Goal: Information Seeking & Learning: Learn about a topic

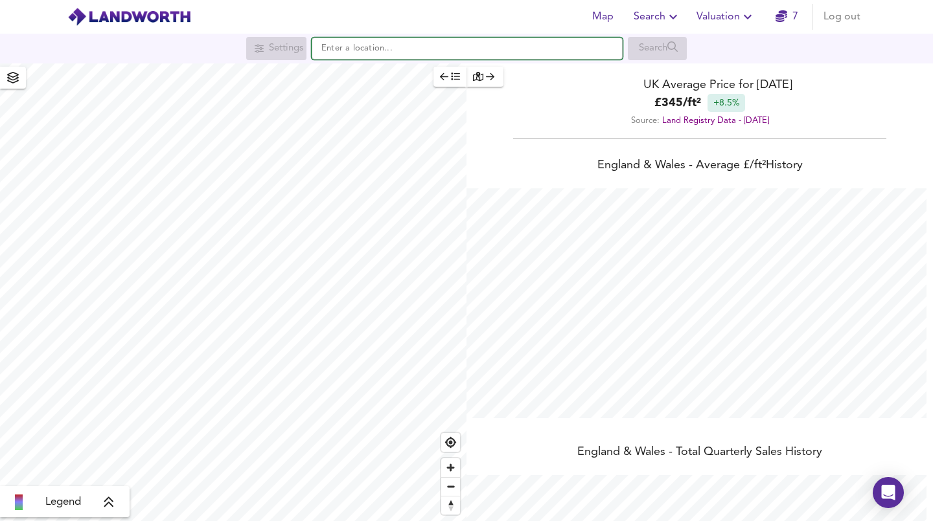
click at [341, 50] on input "text" at bounding box center [467, 49] width 311 height 22
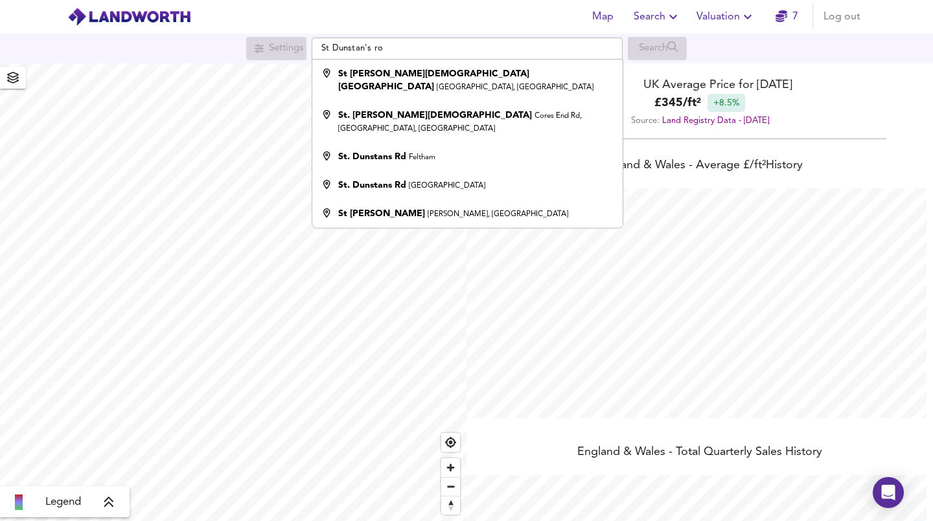
click at [375, 190] on strong "St. Dunstans Rd" at bounding box center [372, 185] width 68 height 9
type input "St. Dunstans Rd, [GEOGRAPHIC_DATA]"
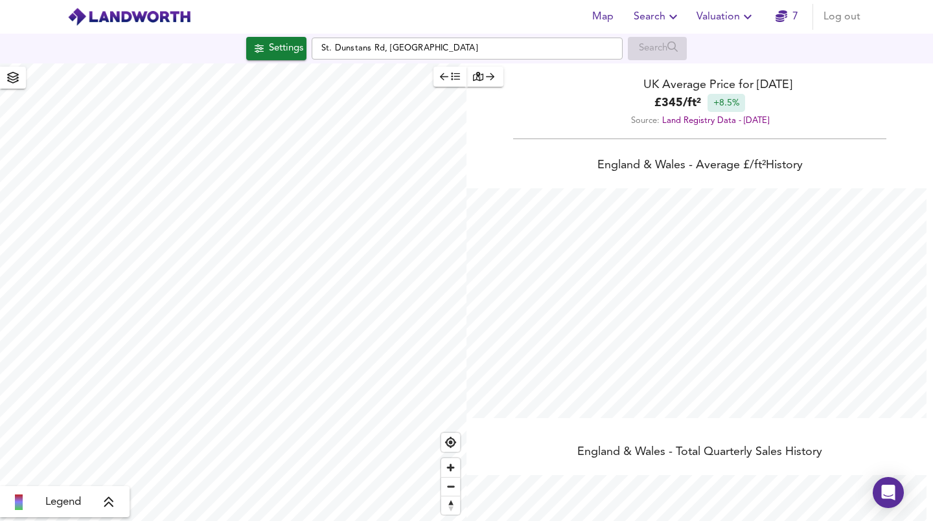
checkbox input "false"
checkbox input "true"
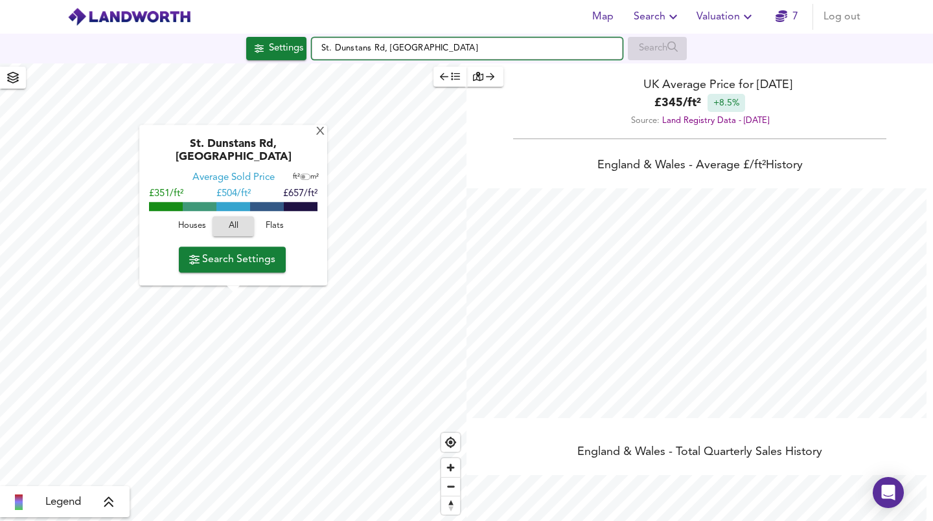
click at [431, 49] on input "St. Dunstans Rd, [GEOGRAPHIC_DATA]" at bounding box center [467, 49] width 311 height 22
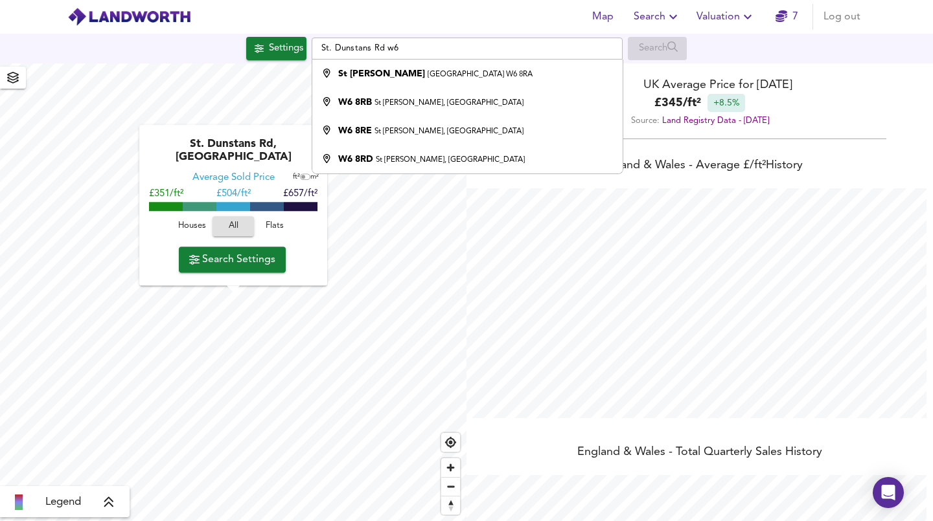
click at [382, 84] on li "[STREET_ADDRESS][PERSON_NAME]" at bounding box center [467, 74] width 310 height 29
type input "[STREET_ADDRESS][PERSON_NAME]"
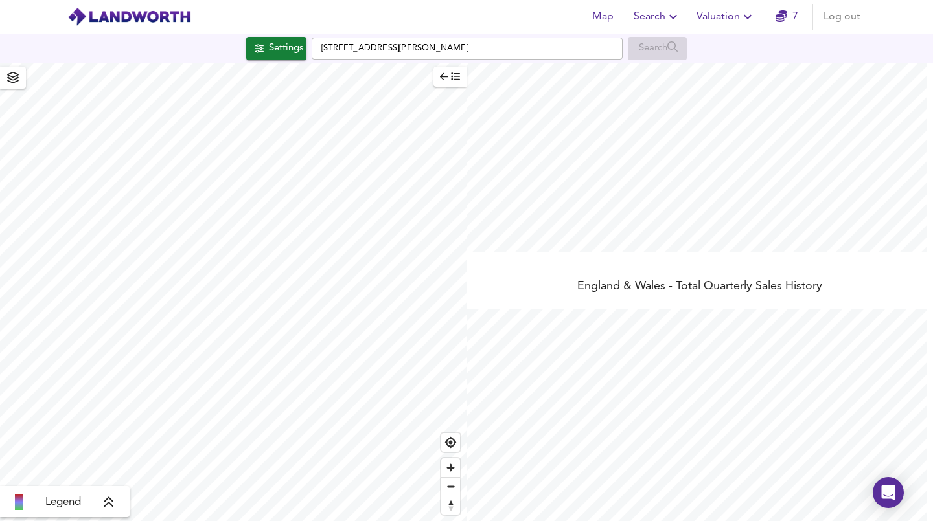
scroll to position [166, 0]
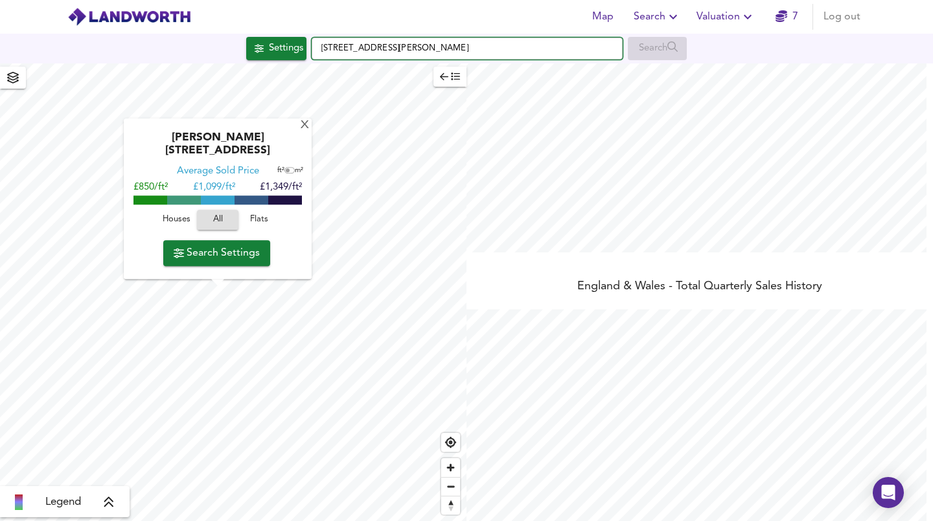
click at [524, 46] on input "[STREET_ADDRESS][PERSON_NAME]" at bounding box center [467, 49] width 311 height 22
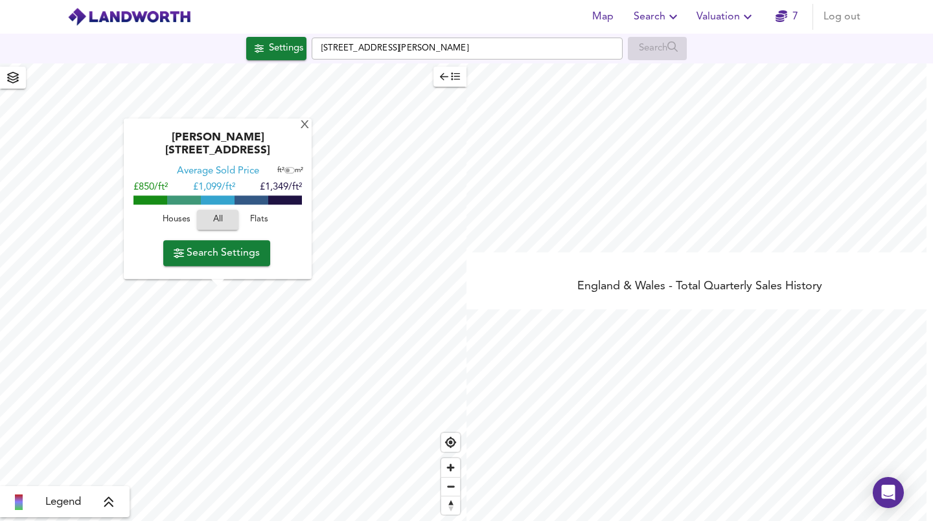
click at [646, 62] on div "Settings [STREET_ADDRESS][PERSON_NAME] Search" at bounding box center [466, 49] width 933 height 30
click at [308, 147] on div "[PERSON_NAME][GEOGRAPHIC_DATA] Average Sold Price ft² m² £850/ft² £ 1,099/ft² £…" at bounding box center [218, 199] width 188 height 161
click at [304, 146] on div "[PERSON_NAME][GEOGRAPHIC_DATA] Average Sold Price ft² m² £850/ft² £ 1,099/ft² £…" at bounding box center [218, 199] width 188 height 161
click at [299, 132] on div "X" at bounding box center [304, 126] width 11 height 12
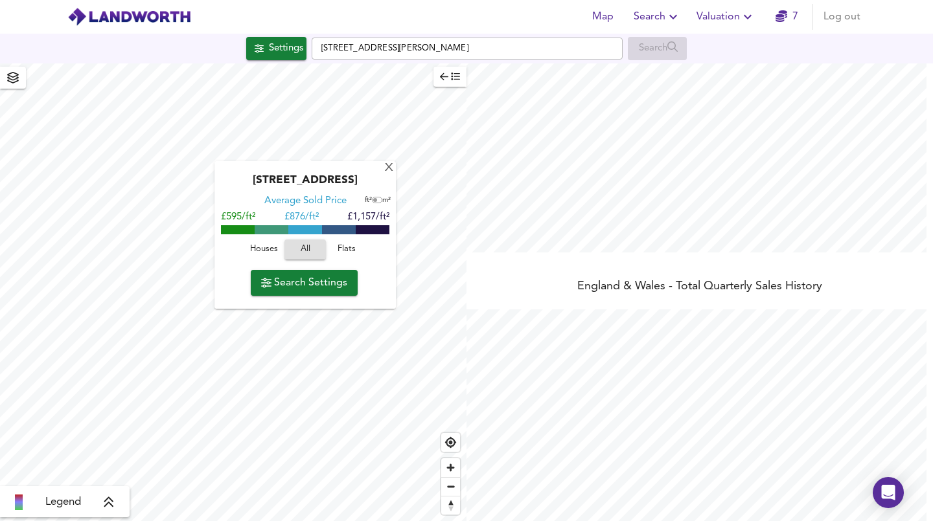
click at [268, 58] on button "Settings" at bounding box center [276, 48] width 60 height 23
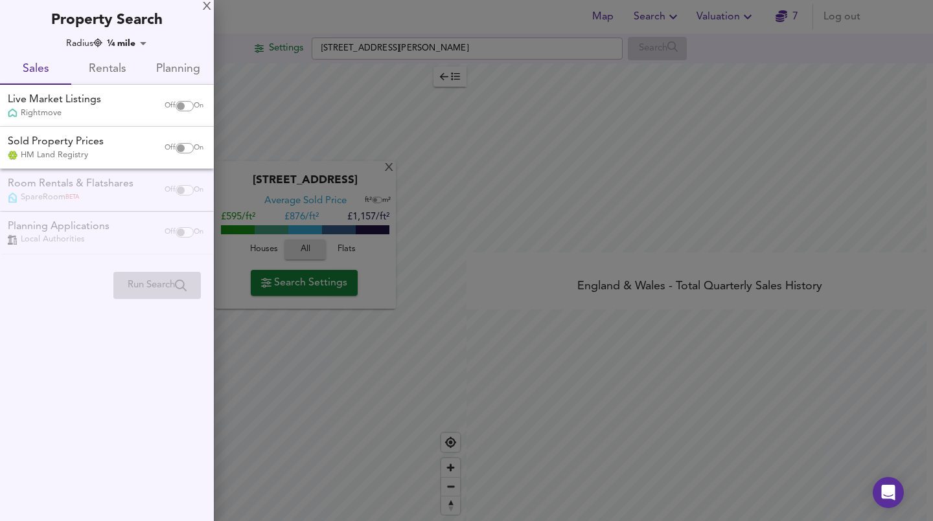
click at [181, 108] on input "checkbox" at bounding box center [180, 106] width 31 height 10
checkbox input "true"
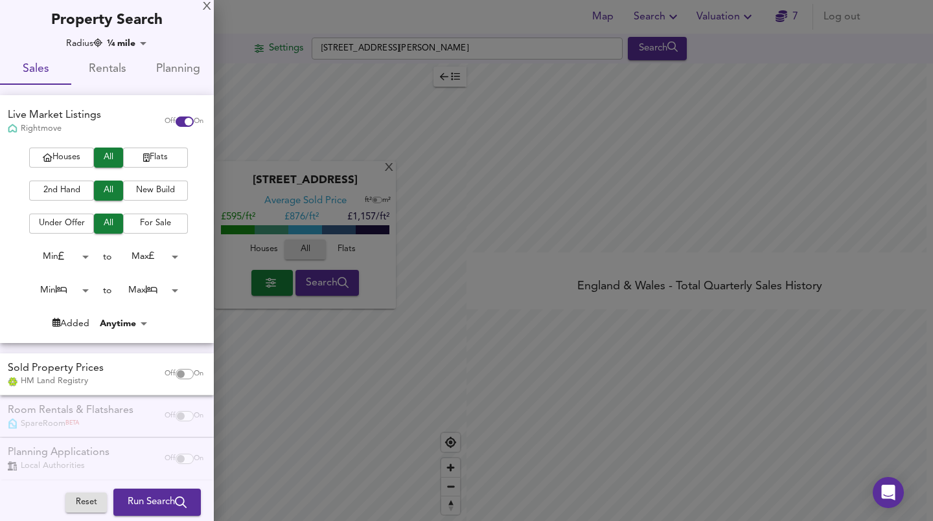
click at [54, 163] on span "Houses" at bounding box center [62, 157] width 52 height 15
click at [61, 191] on span "2nd Hand" at bounding box center [62, 190] width 52 height 15
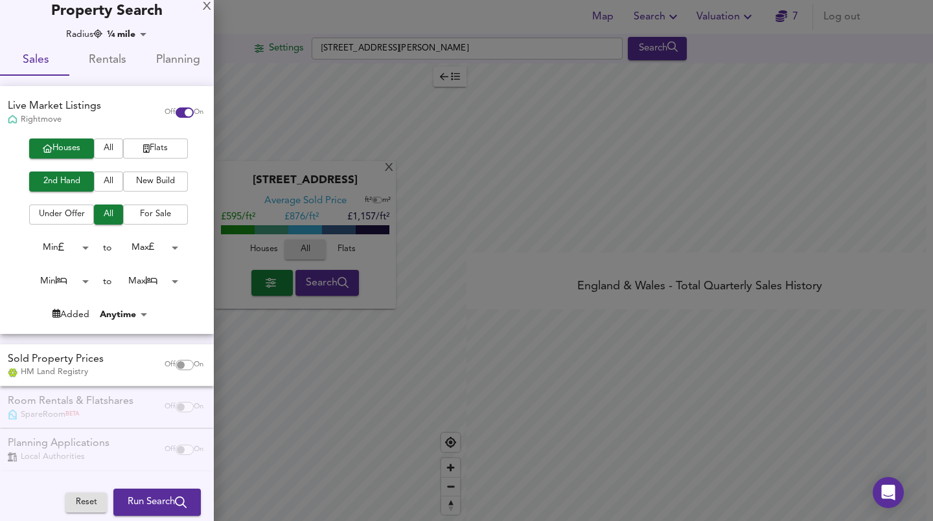
scroll to position [9, 0]
click at [174, 370] on input "checkbox" at bounding box center [180, 365] width 31 height 10
checkbox input "true"
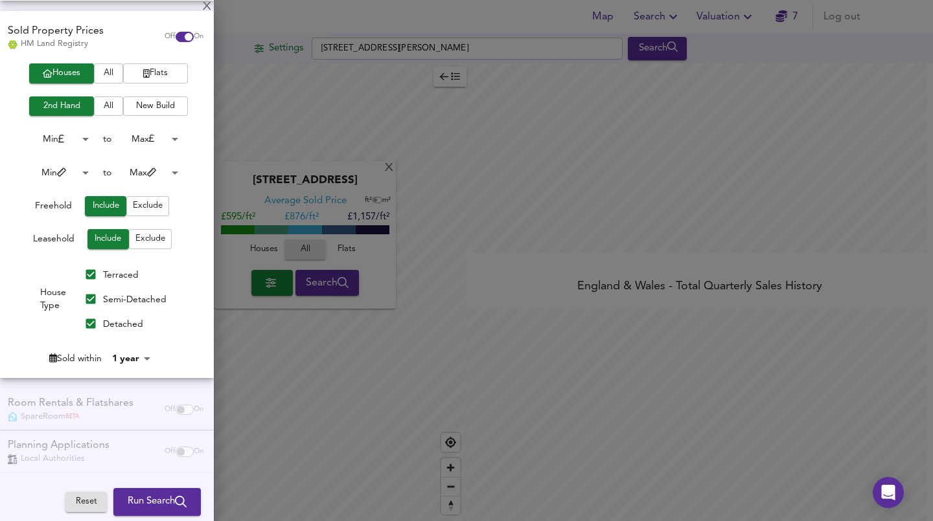
scroll to position [345, 0]
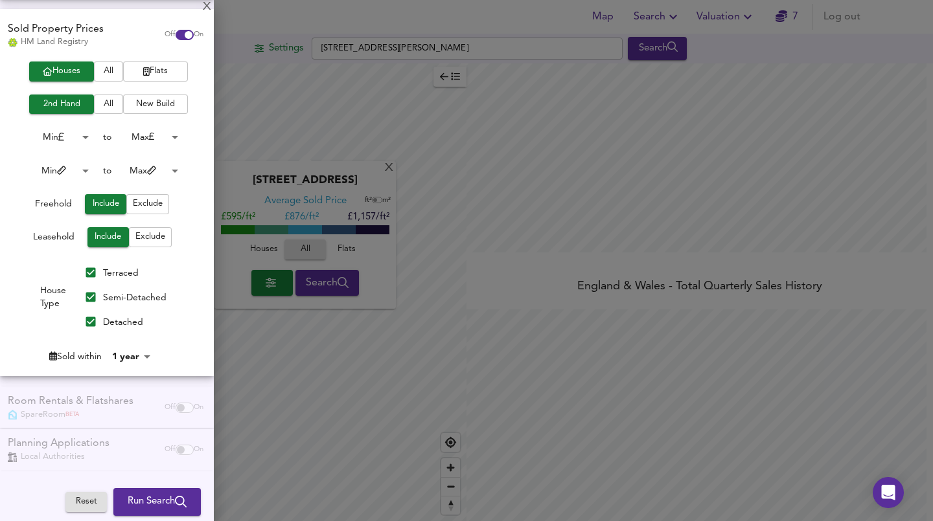
click at [87, 323] on input "Detached" at bounding box center [90, 322] width 25 height 25
checkbox input "false"
click at [84, 292] on input "Semi-Detached" at bounding box center [90, 297] width 25 height 25
checkbox input "false"
click at [150, 518] on div "Reset Run Search Please enable at least one data source to run a search" at bounding box center [139, 503] width 148 height 38
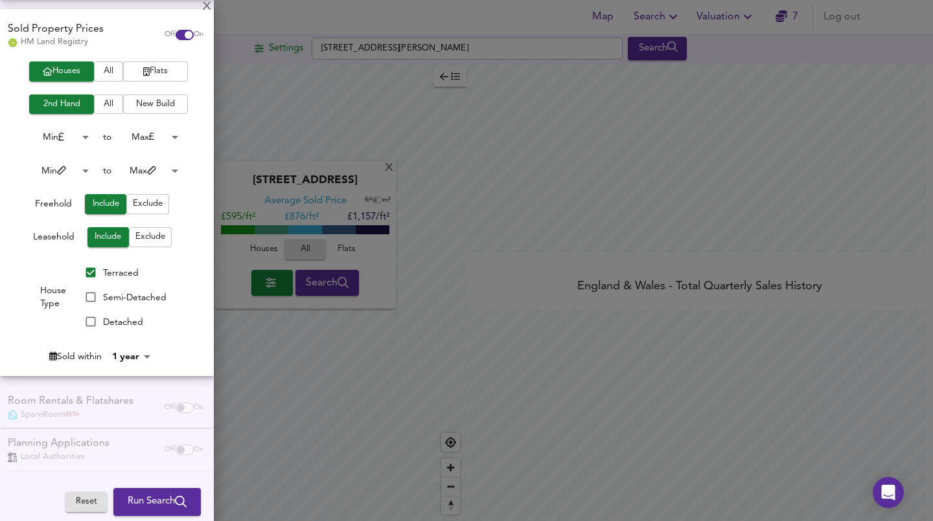
click at [147, 503] on span "Run Search" at bounding box center [157, 502] width 59 height 17
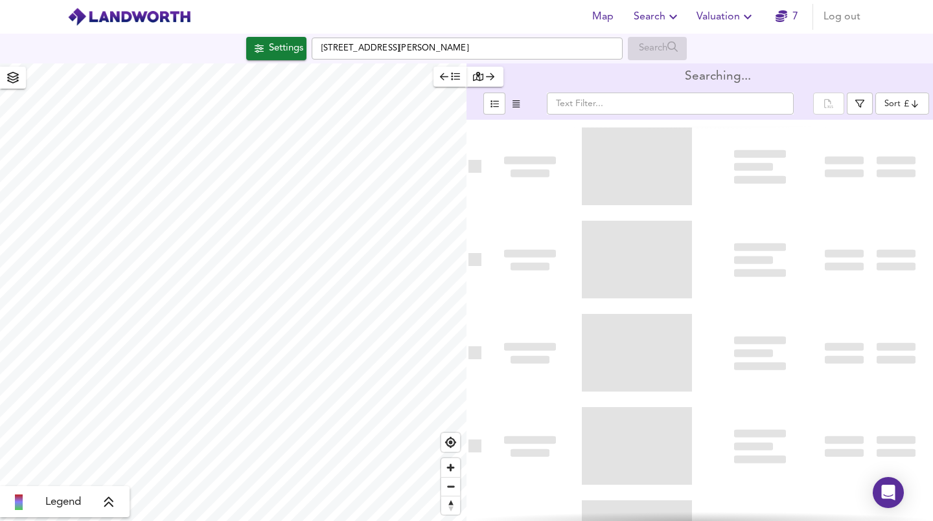
type input "bestdeal"
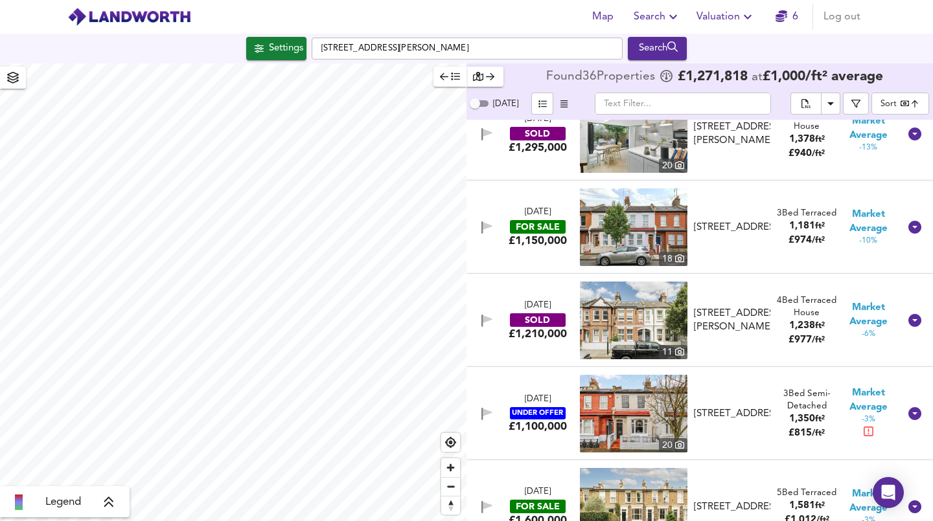
scroll to position [1711, 0]
click at [910, 100] on body "Map Search Valuation 6 Log out Settings [STREET_ADDRESS][PERSON_NAME] Search Le…" at bounding box center [466, 260] width 933 height 521
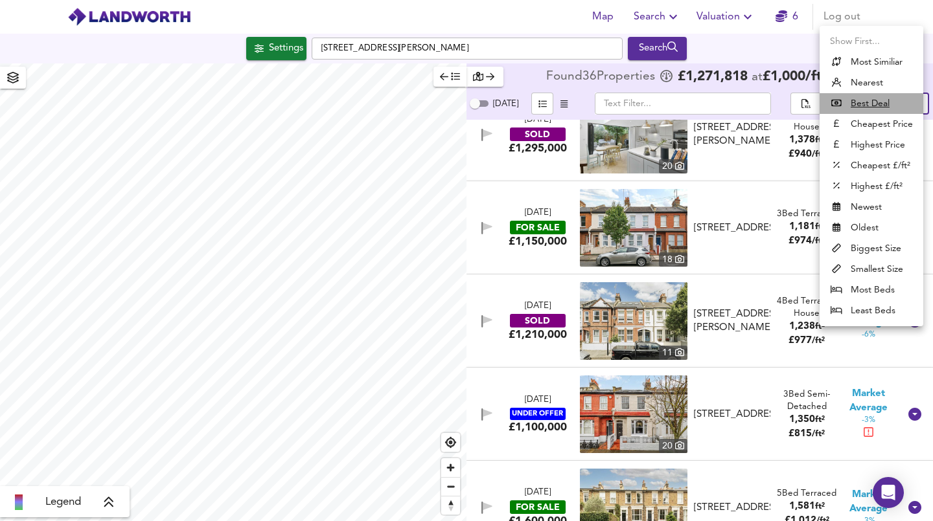
click at [877, 108] on u "Best Deal" at bounding box center [870, 103] width 39 height 13
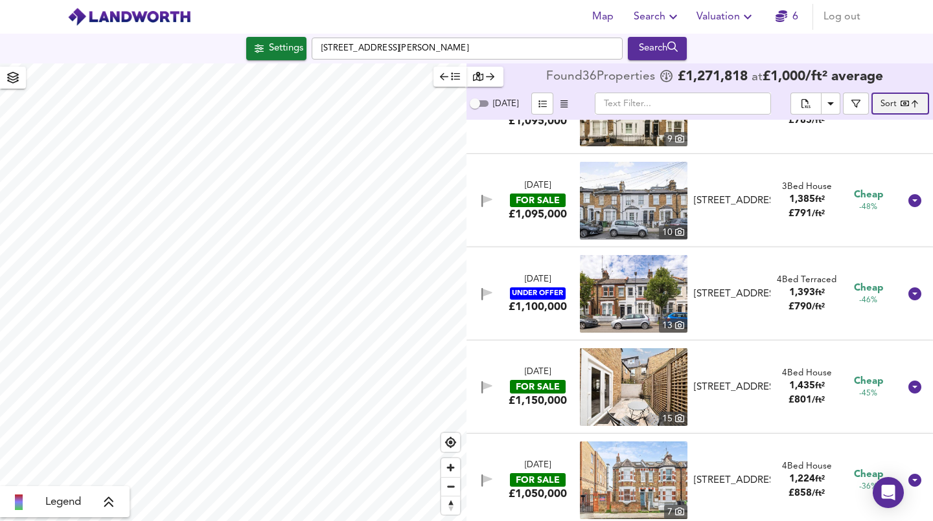
scroll to position [0, 0]
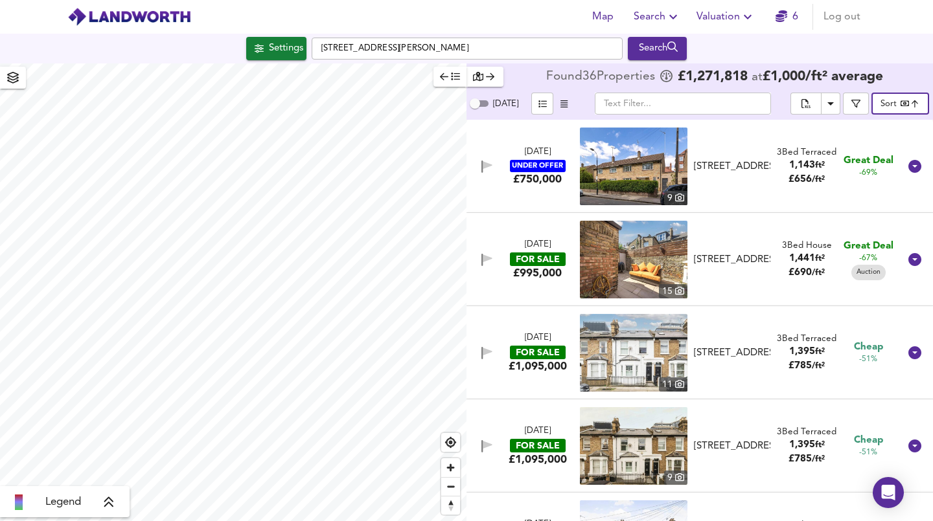
click at [738, 359] on div "[STREET_ADDRESS]" at bounding box center [732, 354] width 76 height 14
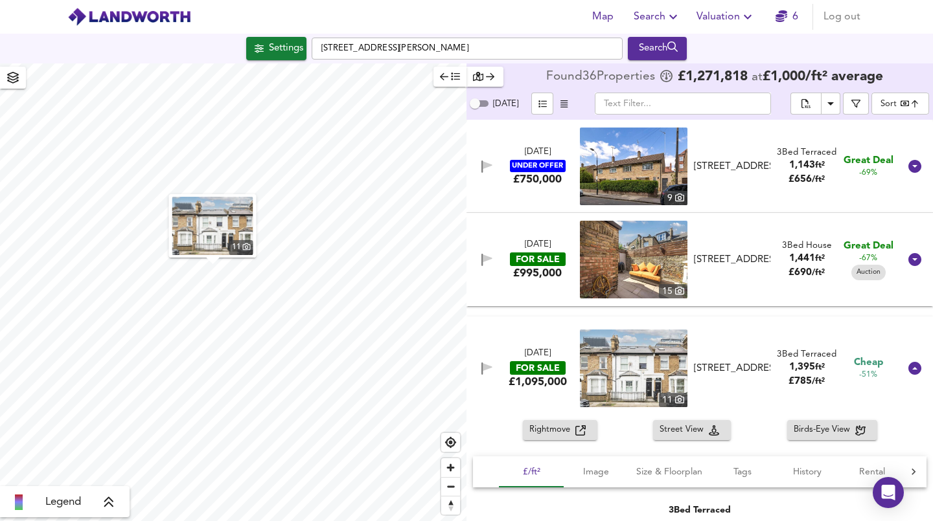
click at [578, 432] on icon "button" at bounding box center [580, 431] width 10 height 10
click at [632, 271] on img at bounding box center [634, 260] width 108 height 78
